Goal: Check status: Check status

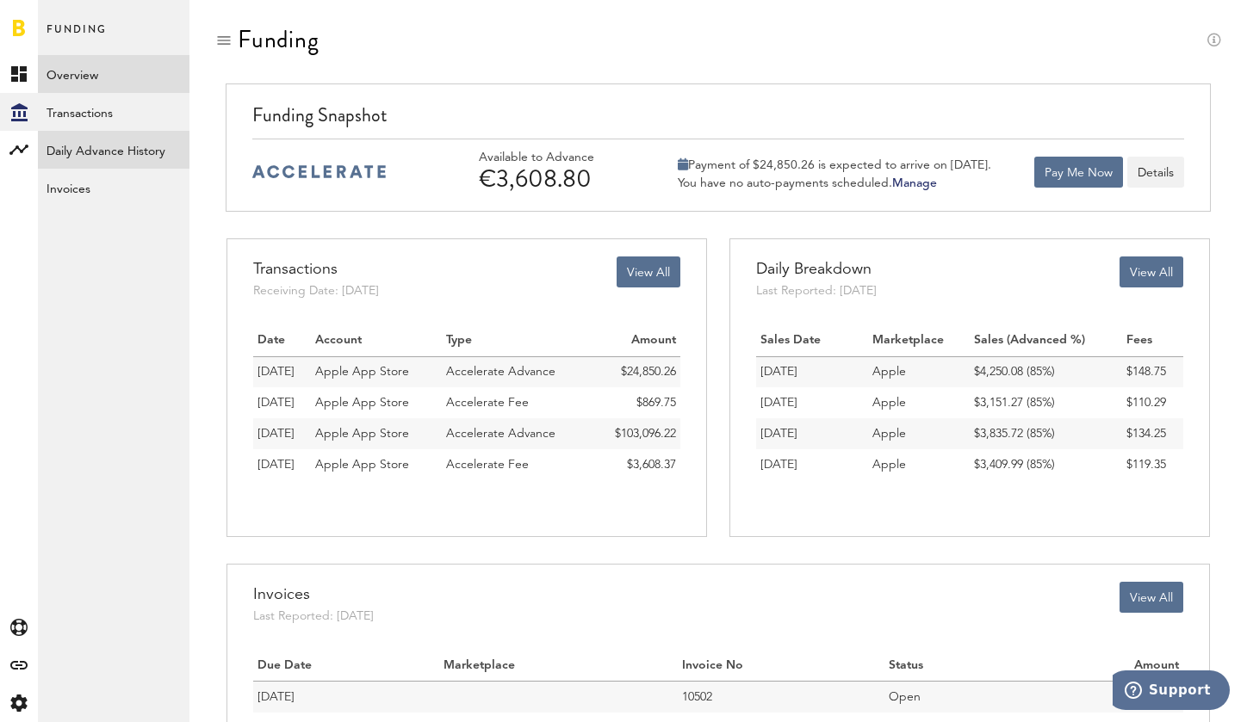
click at [109, 132] on link "Daily Advance History" at bounding box center [114, 150] width 152 height 38
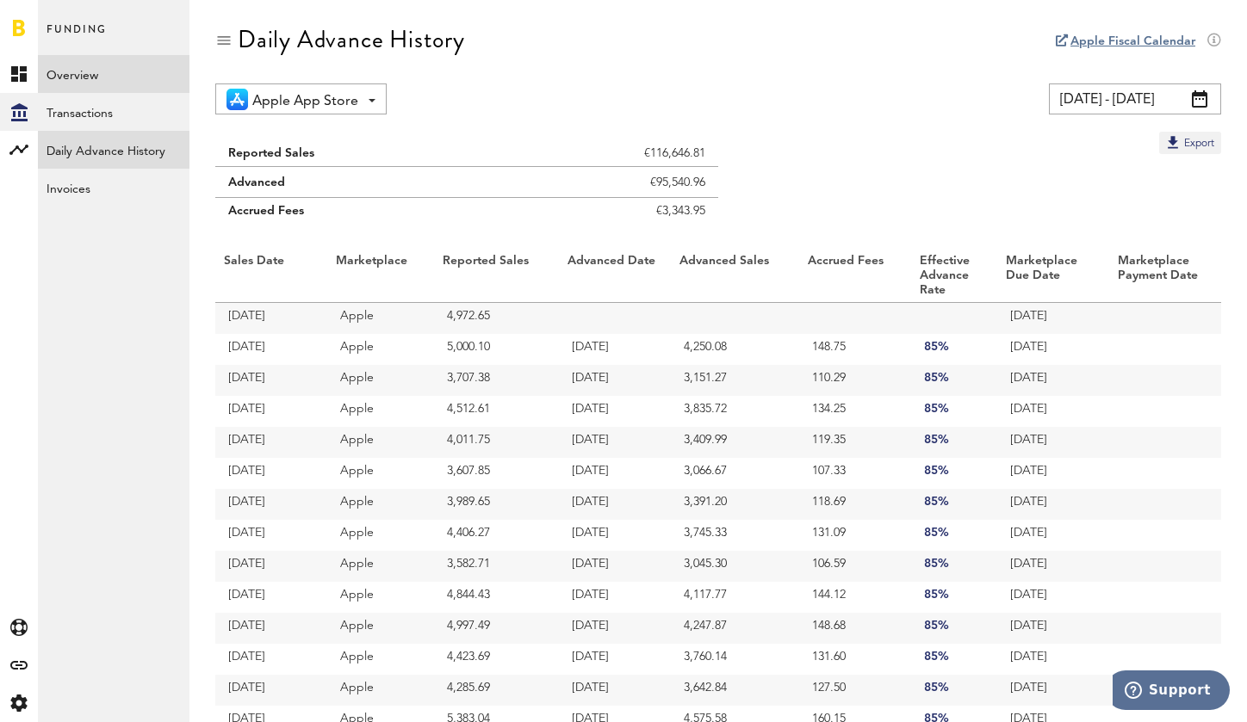
click at [77, 76] on link "Overview" at bounding box center [114, 74] width 152 height 38
